Goal: Book appointment/travel/reservation

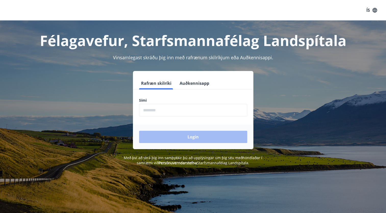
click at [147, 112] on input "phone" at bounding box center [193, 110] width 108 height 12
type input "********"
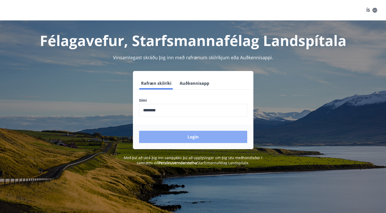
click at [194, 136] on button "Login" at bounding box center [193, 136] width 108 height 12
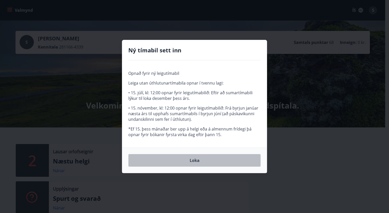
click at [195, 160] on button "Loka" at bounding box center [194, 160] width 132 height 13
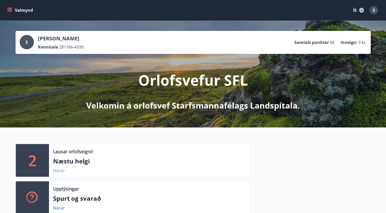
click at [60, 170] on link "Nánar" at bounding box center [59, 170] width 12 height 6
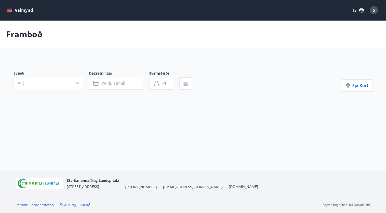
type input "*"
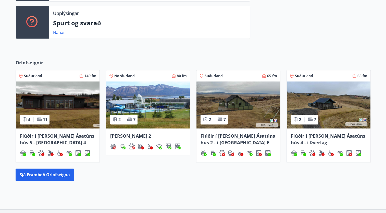
scroll to position [177, 0]
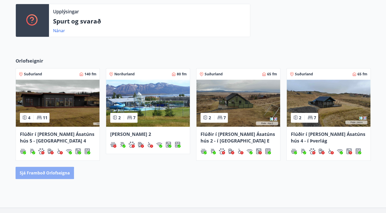
click at [41, 172] on button "Sjá framboð orlofseigna" at bounding box center [45, 172] width 58 height 12
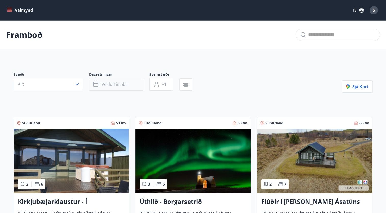
click at [129, 85] on button "Veldu tímabil" at bounding box center [116, 84] width 54 height 13
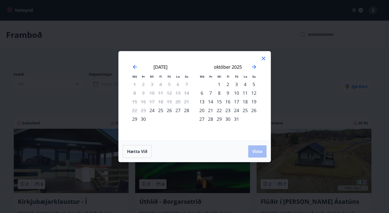
click at [237, 111] on div "24" at bounding box center [236, 110] width 9 height 9
click at [256, 152] on span "Vista" at bounding box center [258, 151] width 10 height 6
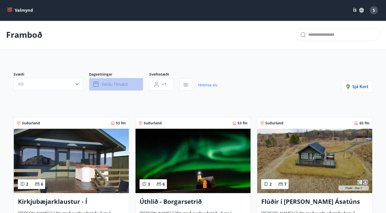
click at [124, 83] on span "Veldu tímabil" at bounding box center [114, 84] width 26 height 6
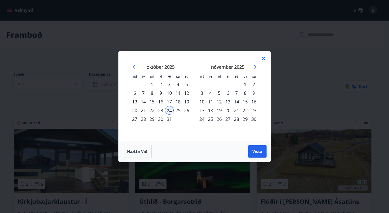
click at [167, 109] on div "24" at bounding box center [169, 110] width 9 height 9
click at [169, 120] on div "31" at bounding box center [169, 118] width 9 height 9
click at [253, 148] on button "Vista" at bounding box center [257, 151] width 18 height 12
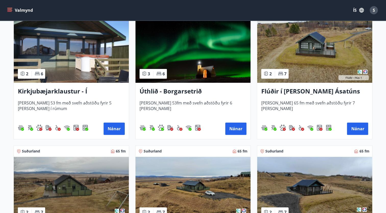
scroll to position [111, 0]
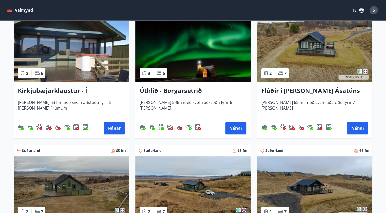
click at [253, 148] on div "Suðurland 65 fm 2 7 Flúðir í landi Ásatúns hús 4 - í Þverlág Húsið er 65 fm með…" at bounding box center [311, 207] width 122 height 138
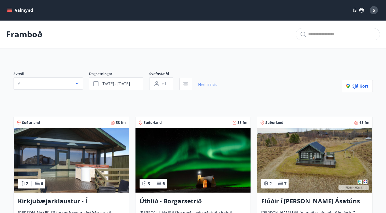
scroll to position [0, 0]
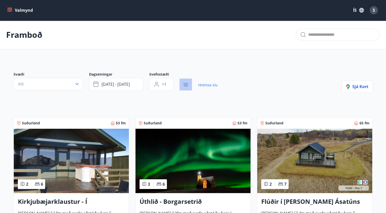
click at [188, 87] on icon "button" at bounding box center [185, 85] width 6 height 6
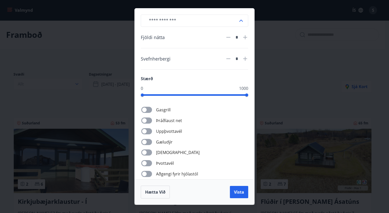
click at [299, 67] on div "​ Fjöldi nátta * Svefnherbergi * Stærð 0 1000 Gasgrill Þráðlaust net Uppþvottav…" at bounding box center [194, 106] width 389 height 213
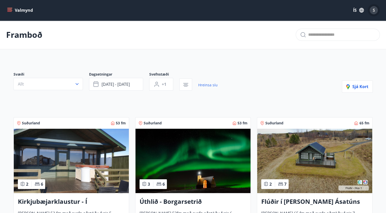
click at [372, 12] on div "S" at bounding box center [373, 10] width 8 height 8
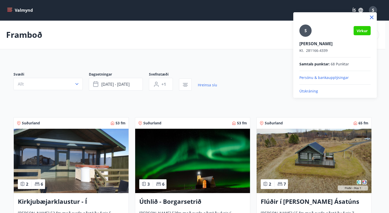
click at [249, 51] on div at bounding box center [194, 106] width 389 height 213
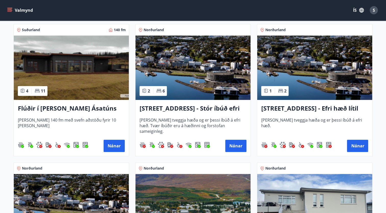
scroll to position [368, 0]
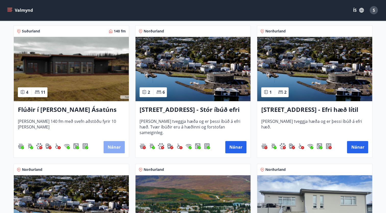
click at [113, 147] on button "Nánar" at bounding box center [113, 147] width 21 height 12
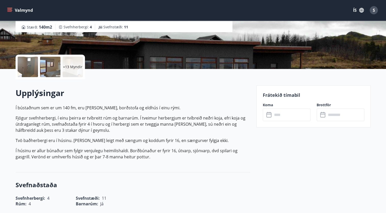
scroll to position [86, 0]
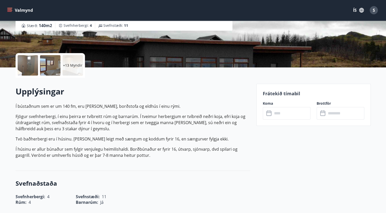
click at [290, 115] on input "text" at bounding box center [291, 113] width 38 height 12
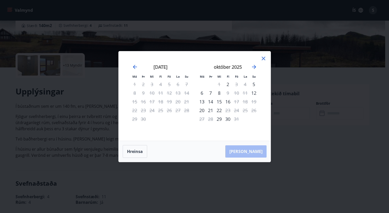
click at [263, 59] on icon at bounding box center [264, 58] width 6 height 6
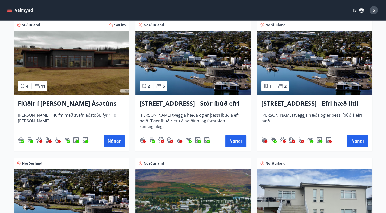
scroll to position [374, 0]
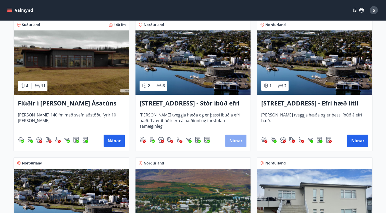
click at [237, 141] on button "Nánar" at bounding box center [235, 140] width 21 height 12
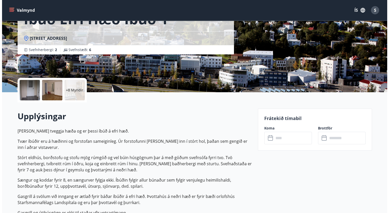
scroll to position [61, 0]
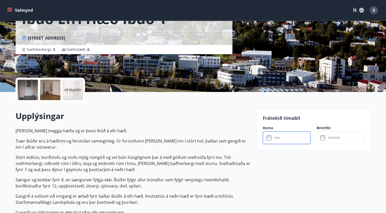
click at [284, 139] on input "text" at bounding box center [291, 137] width 38 height 12
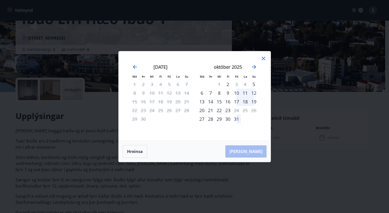
click at [263, 58] on icon at bounding box center [263, 58] width 1 height 1
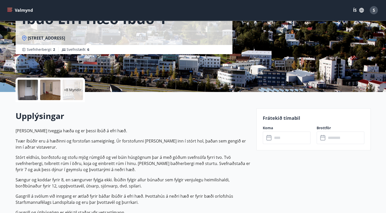
click at [74, 89] on p "+8 Myndir" at bounding box center [72, 89] width 17 height 5
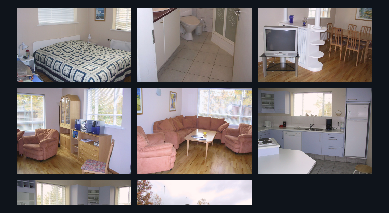
scroll to position [190, 0]
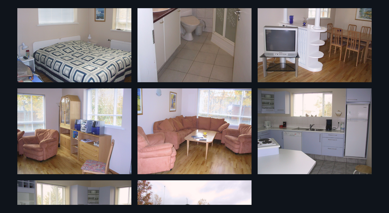
click at [210, 114] on img at bounding box center [195, 131] width 114 height 86
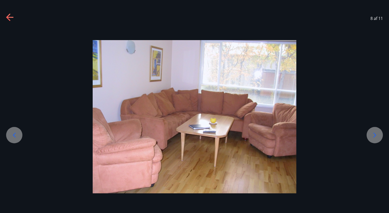
click at [376, 134] on icon at bounding box center [375, 135] width 8 height 8
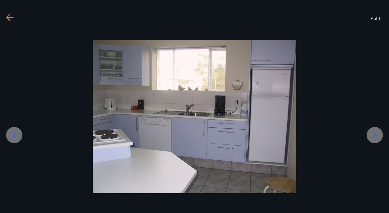
click at [376, 134] on icon at bounding box center [375, 135] width 8 height 8
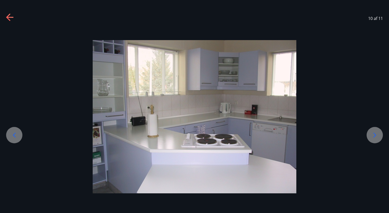
click at [8, 18] on icon at bounding box center [9, 17] width 7 height 1
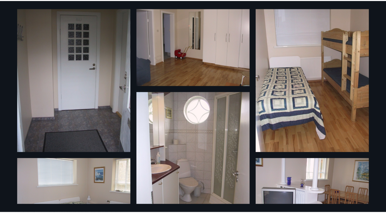
scroll to position [0, 0]
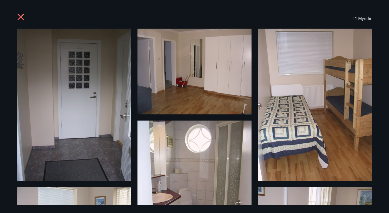
click at [20, 15] on icon at bounding box center [21, 18] width 8 height 8
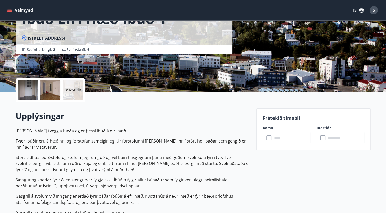
click at [280, 138] on input "text" at bounding box center [291, 137] width 38 height 12
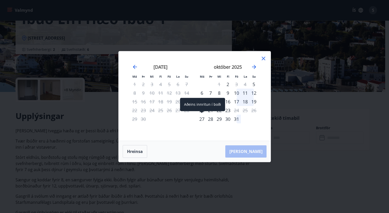
click at [202, 118] on div "27" at bounding box center [202, 118] width 9 height 9
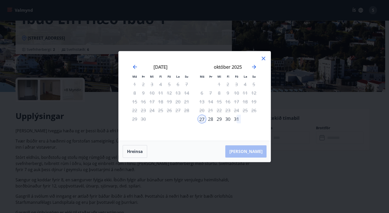
click at [238, 119] on div "31" at bounding box center [236, 118] width 9 height 9
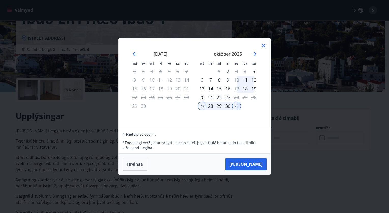
click at [264, 46] on icon at bounding box center [264, 46] width 4 height 4
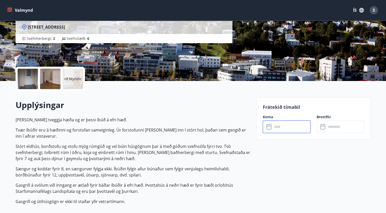
scroll to position [69, 0]
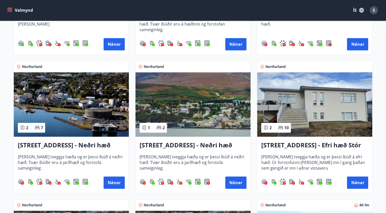
scroll to position [471, 0]
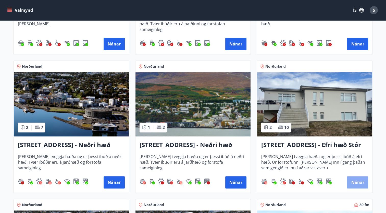
click at [359, 180] on button "Nánar" at bounding box center [357, 182] width 21 height 12
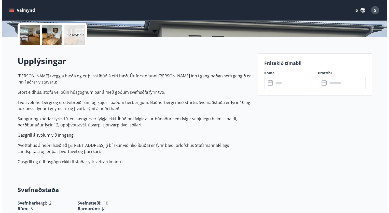
scroll to position [117, 0]
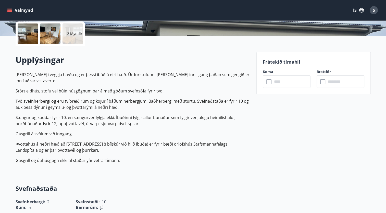
click at [287, 82] on input "text" at bounding box center [291, 81] width 38 height 12
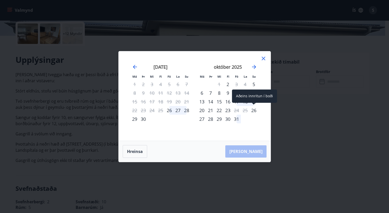
click at [255, 111] on div "26" at bounding box center [254, 110] width 9 height 9
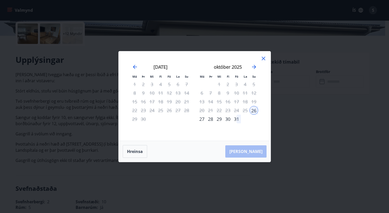
click at [263, 58] on icon at bounding box center [264, 59] width 4 height 4
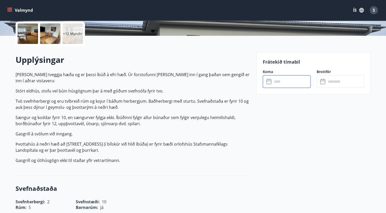
click at [29, 35] on div at bounding box center [28, 33] width 20 height 20
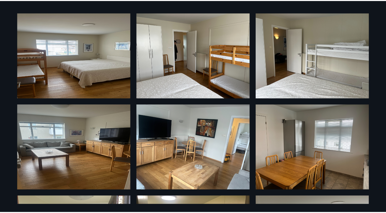
scroll to position [0, 0]
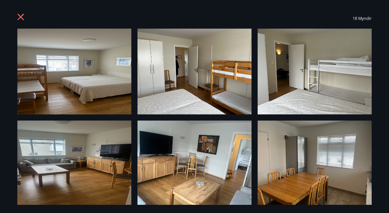
click at [21, 15] on icon at bounding box center [21, 18] width 8 height 8
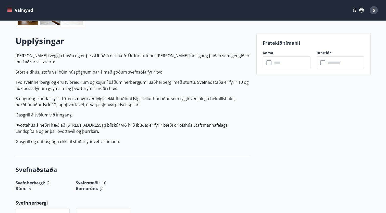
scroll to position [135, 0]
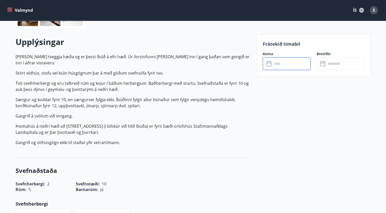
click at [281, 63] on input "text" at bounding box center [291, 63] width 38 height 12
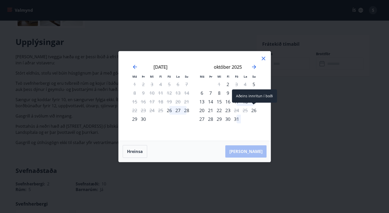
click at [255, 108] on div "26" at bounding box center [254, 110] width 9 height 9
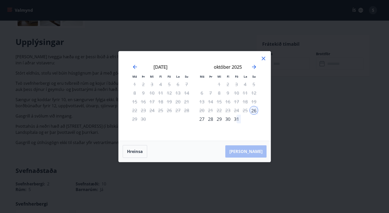
click at [236, 120] on div "31" at bounding box center [236, 118] width 9 height 9
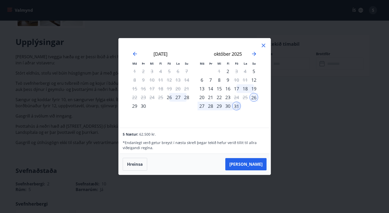
click at [236, 120] on div "október 2025 1 2 3 4 5 6 7 8 9 10 11 12 13 14 15 16 17 18 19 20 21 22 23 24 25 …" at bounding box center [227, 86] width 67 height 84
click at [258, 163] on button "Taka Frá" at bounding box center [245, 164] width 41 height 12
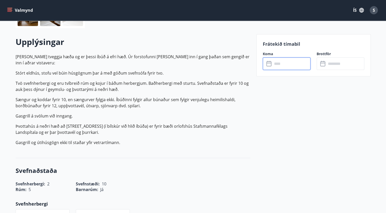
type input "******"
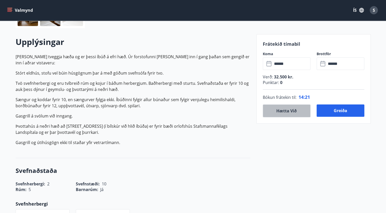
click at [287, 111] on button "Hætta við" at bounding box center [286, 110] width 48 height 13
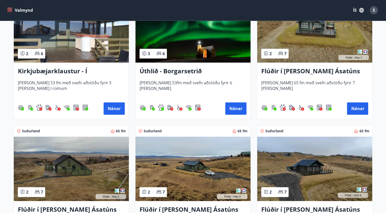
scroll to position [131, 0]
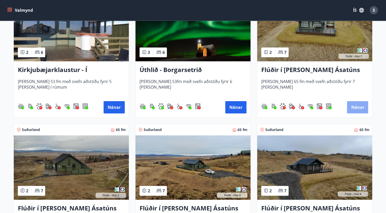
click at [353, 107] on button "Nánar" at bounding box center [357, 107] width 21 height 12
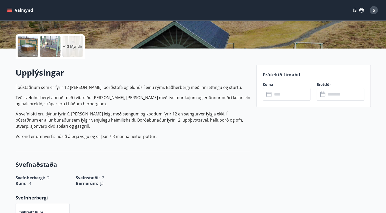
scroll to position [110, 0]
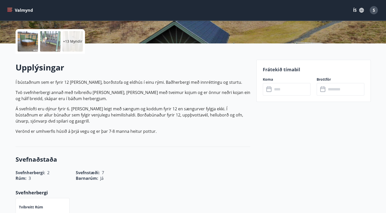
click at [294, 91] on input "text" at bounding box center [291, 89] width 38 height 12
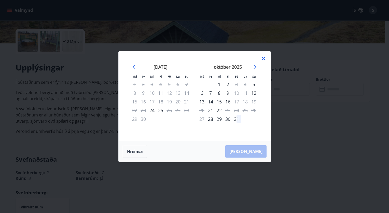
click at [262, 59] on icon at bounding box center [264, 58] width 6 height 6
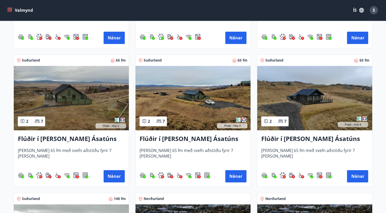
scroll to position [201, 0]
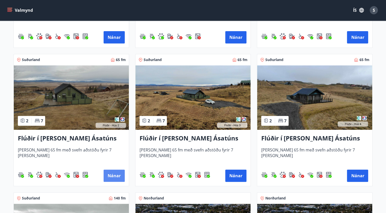
click at [115, 177] on button "Nánar" at bounding box center [113, 175] width 21 height 12
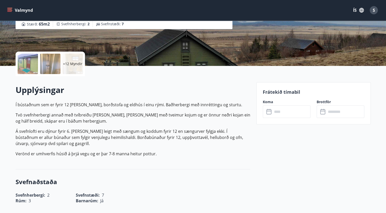
scroll to position [87, 0]
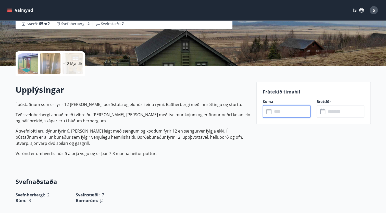
click at [293, 117] on input "text" at bounding box center [291, 111] width 38 height 12
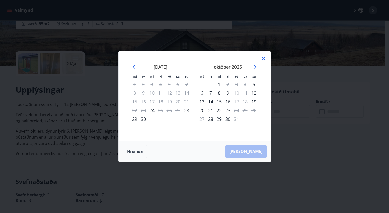
click at [263, 59] on icon at bounding box center [264, 58] width 6 height 6
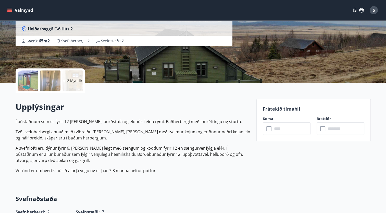
scroll to position [66, 0]
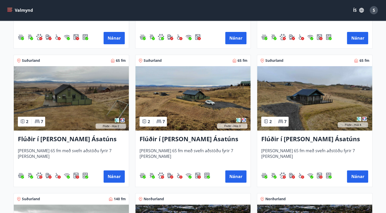
scroll to position [201, 0]
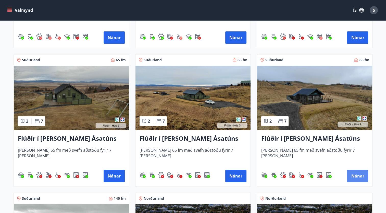
click at [355, 173] on button "Nánar" at bounding box center [357, 175] width 21 height 12
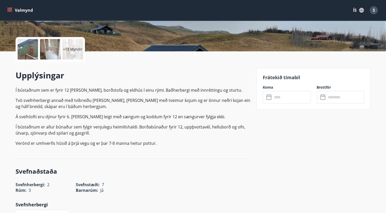
scroll to position [102, 0]
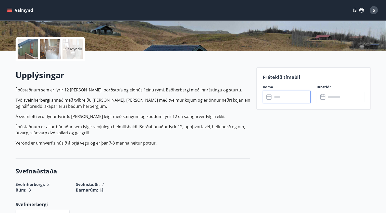
click at [286, 96] on input "text" at bounding box center [291, 96] width 38 height 12
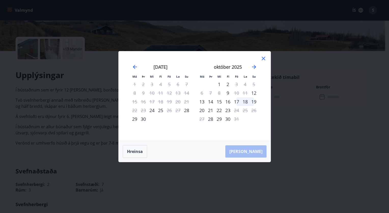
click at [262, 59] on icon at bounding box center [264, 58] width 6 height 6
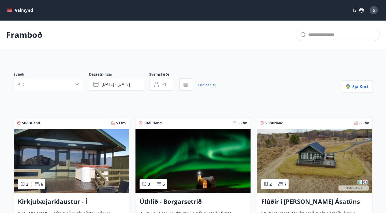
click at [226, 11] on div "Valmynd ÍS S" at bounding box center [192, 10] width 373 height 12
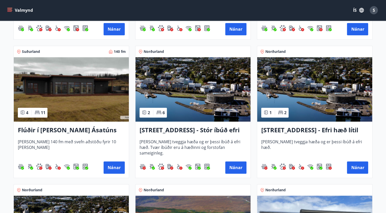
scroll to position [340, 0]
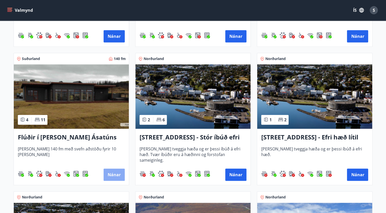
click at [111, 175] on button "Nánar" at bounding box center [113, 174] width 21 height 12
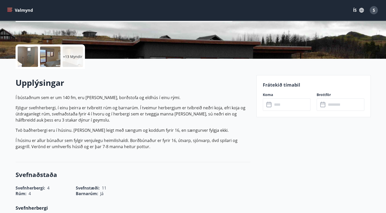
scroll to position [95, 0]
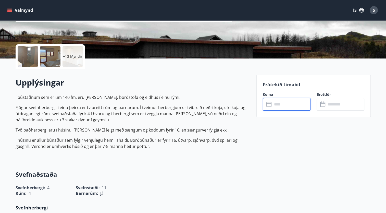
click at [290, 105] on input "text" at bounding box center [291, 104] width 38 height 12
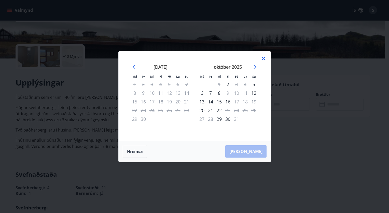
click at [264, 58] on icon at bounding box center [264, 59] width 4 height 4
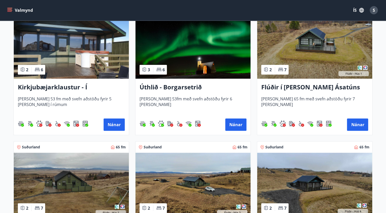
scroll to position [115, 0]
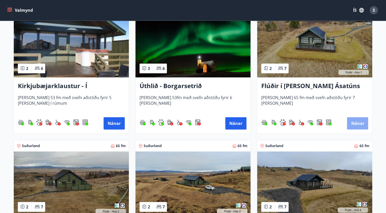
click at [361, 125] on button "Nánar" at bounding box center [357, 123] width 21 height 12
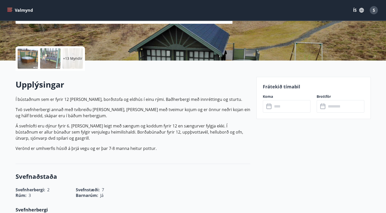
scroll to position [93, 0]
click at [286, 107] on input "text" at bounding box center [291, 106] width 38 height 12
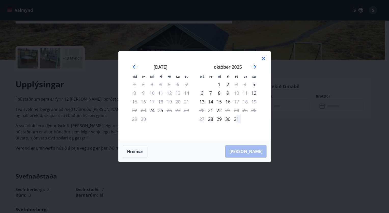
click at [263, 58] on icon at bounding box center [264, 59] width 4 height 4
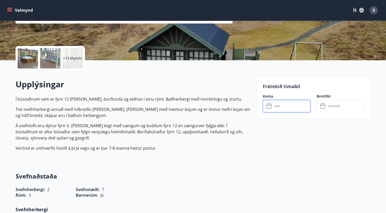
click at [280, 109] on input "text" at bounding box center [291, 106] width 38 height 12
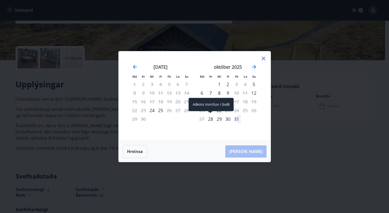
click at [210, 120] on div "28" at bounding box center [210, 118] width 9 height 9
click at [236, 119] on div "31" at bounding box center [236, 118] width 9 height 9
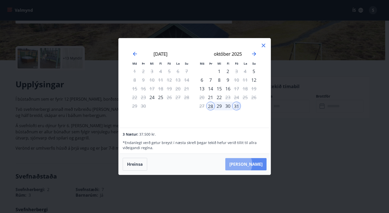
click at [254, 164] on button "Taka Frá" at bounding box center [245, 164] width 41 height 12
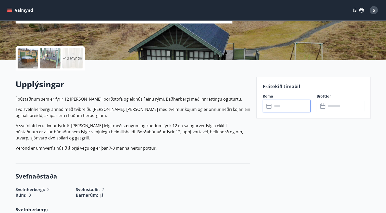
type input "******"
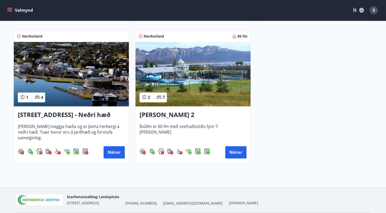
scroll to position [656, 0]
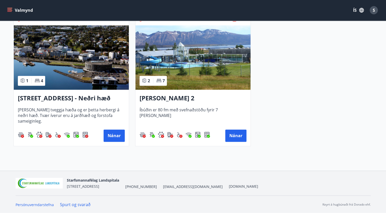
click at [65, 99] on h3 "Hrafnagilsstræti 26 - Neðri hæð íbúð 3" at bounding box center [71, 98] width 107 height 9
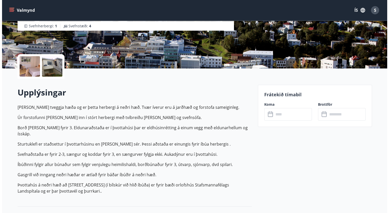
scroll to position [85, 0]
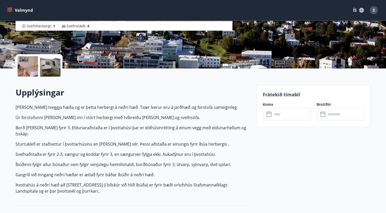
click at [207, 111] on p "Húsið er tveggja hæða og er þetta herbergi á neðri hæð. Tvær íverur eru á jarðh…" at bounding box center [133, 149] width 234 height 90
click at [27, 61] on div at bounding box center [28, 66] width 20 height 20
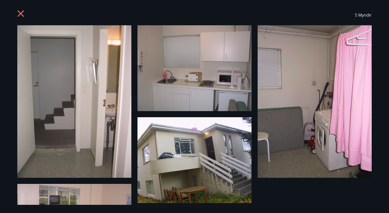
scroll to position [0, 0]
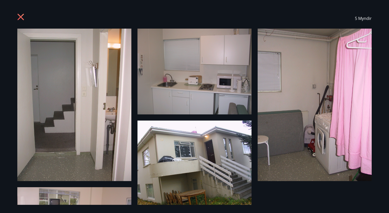
click at [19, 18] on icon at bounding box center [21, 18] width 8 height 8
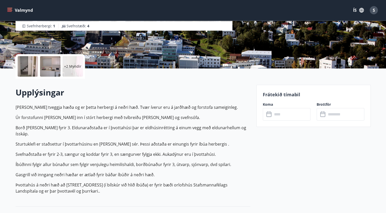
click at [280, 115] on input "text" at bounding box center [291, 114] width 38 height 12
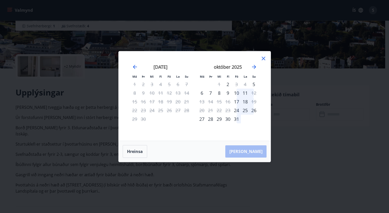
click at [264, 57] on icon at bounding box center [264, 58] width 6 height 6
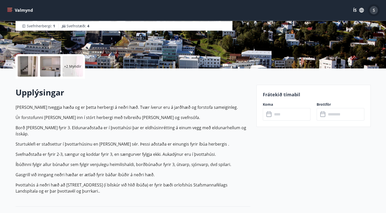
click at [372, 11] on div "S" at bounding box center [373, 10] width 8 height 8
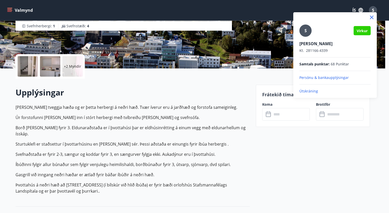
click at [309, 90] on p "Útskráning" at bounding box center [335, 90] width 71 height 5
